Goal: Information Seeking & Learning: Learn about a topic

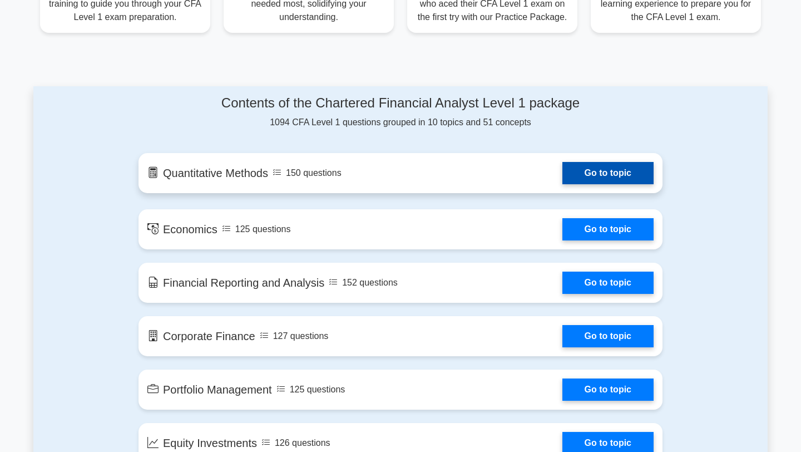
scroll to position [505, 0]
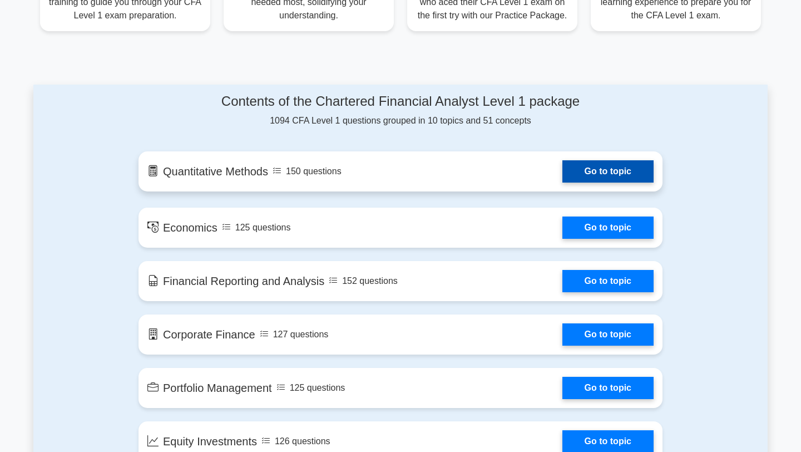
click at [579, 176] on link "Go to topic" at bounding box center [607, 171] width 91 height 22
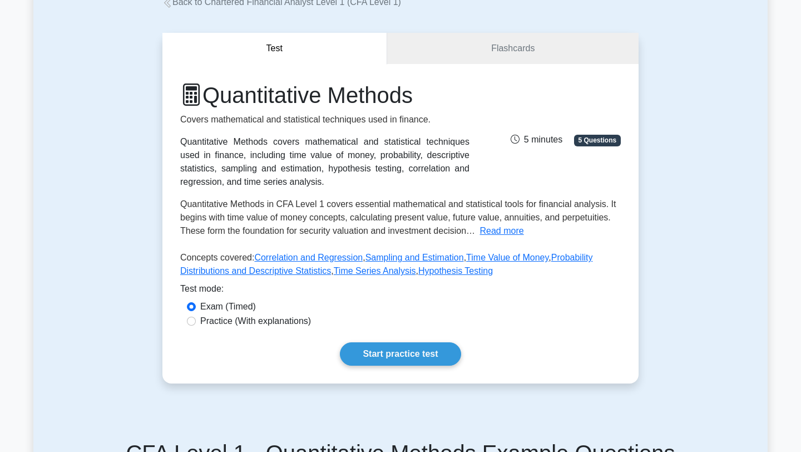
scroll to position [71, 0]
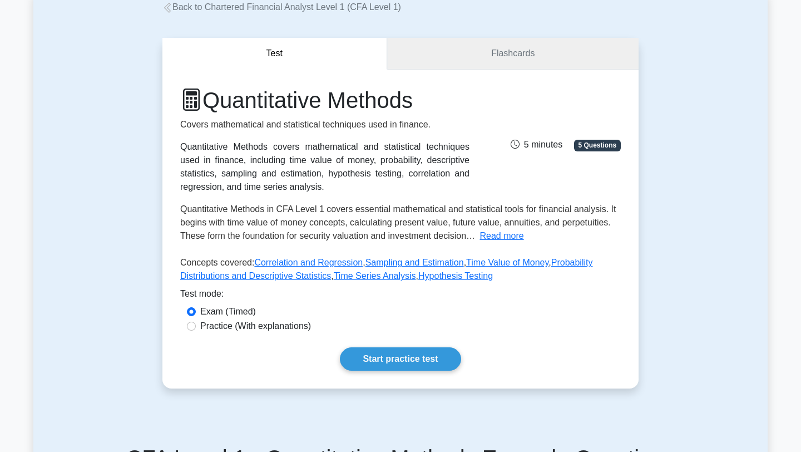
click at [502, 63] on link "Flashcards" at bounding box center [512, 54] width 251 height 32
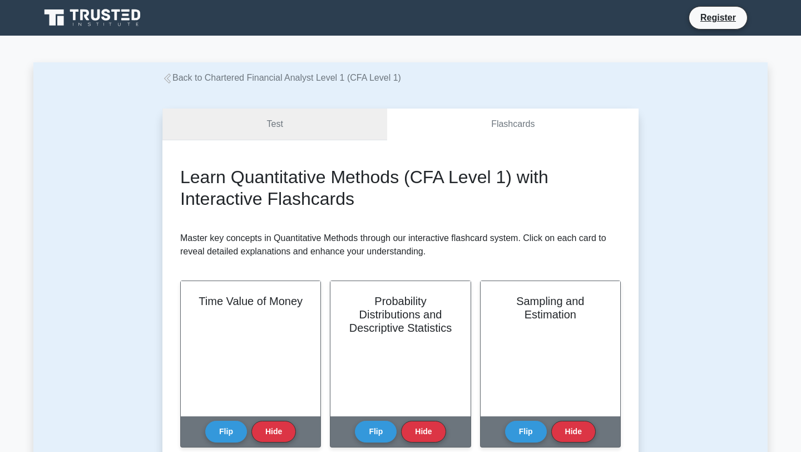
click at [320, 134] on link "Test" at bounding box center [274, 124] width 225 height 32
